Goal: Find specific page/section: Find specific page/section

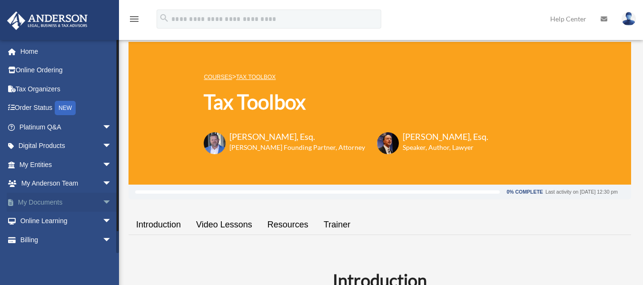
click at [102, 199] on span "arrow_drop_down" at bounding box center [111, 203] width 19 height 20
click at [45, 224] on link "Box" at bounding box center [69, 221] width 113 height 19
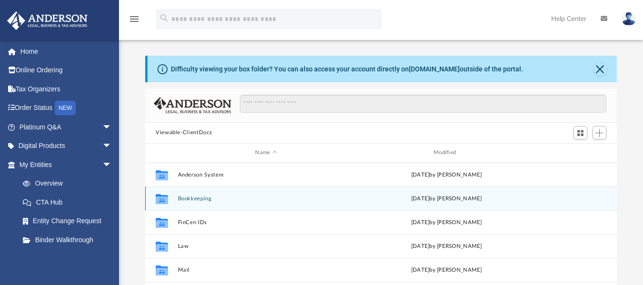
click at [175, 197] on div "Collaborated Folder Bookkeeping Fri Mar 1 2024 by Charles Rogler" at bounding box center [381, 199] width 472 height 24
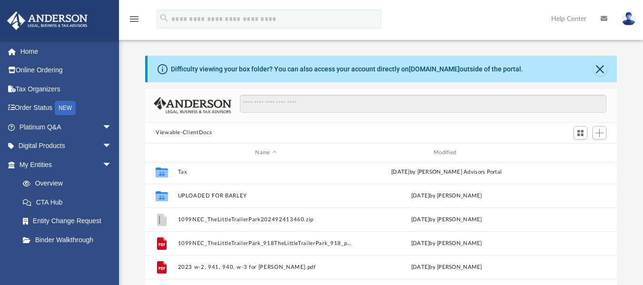
scroll to position [149, 0]
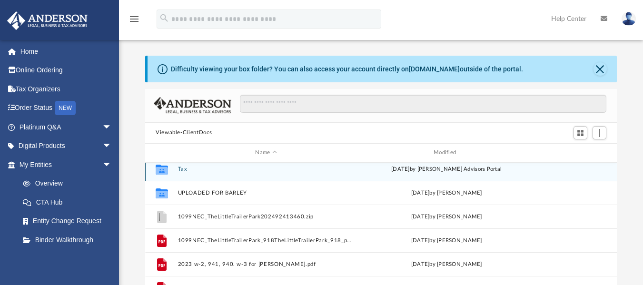
click at [172, 165] on div "Collaborated Folder" at bounding box center [162, 168] width 24 height 15
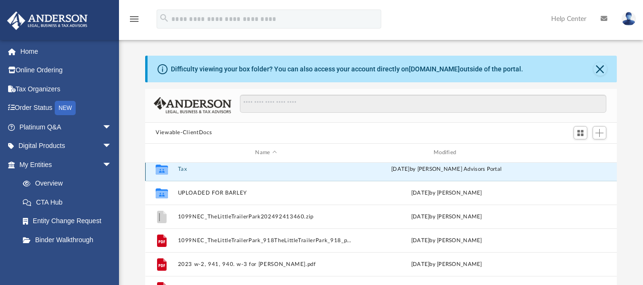
scroll to position [143, 0]
